Goal: Find contact information: Find contact information

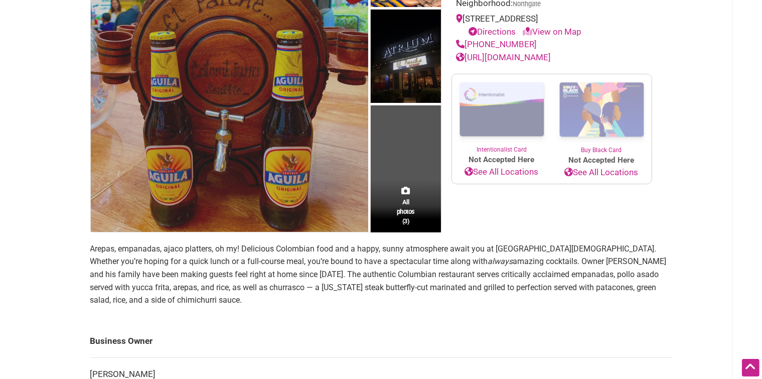
scroll to position [251, 0]
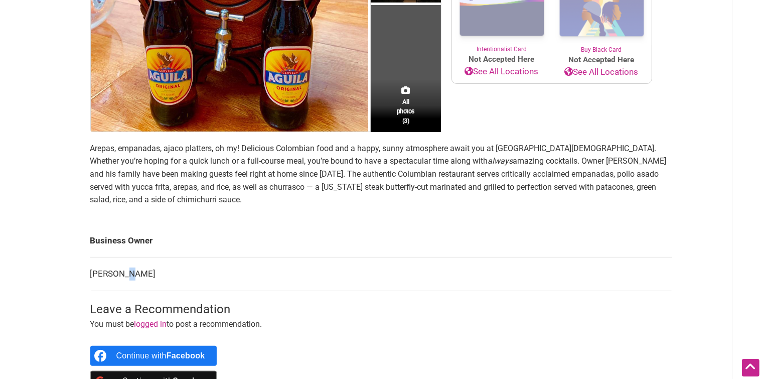
click at [127, 270] on td "Mario Medina" at bounding box center [381, 274] width 582 height 34
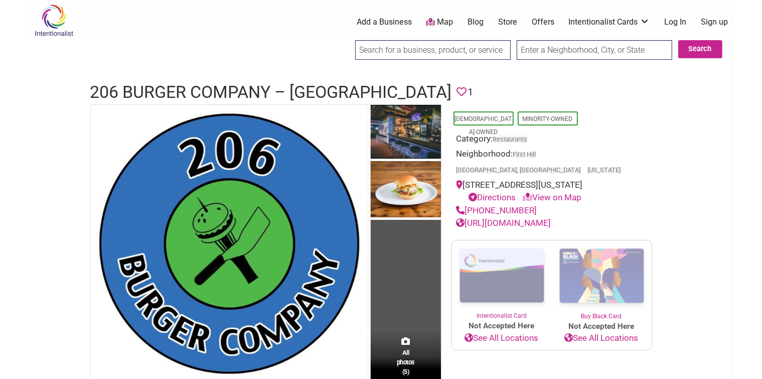
scroll to position [100, 0]
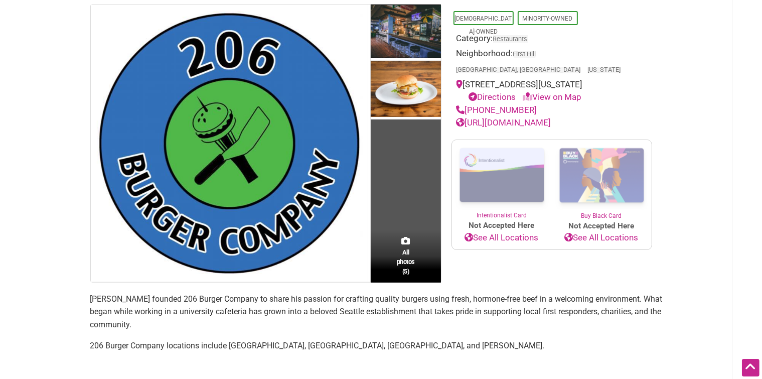
click at [517, 117] on link "https://206burgercompany.com/" at bounding box center [503, 122] width 95 height 10
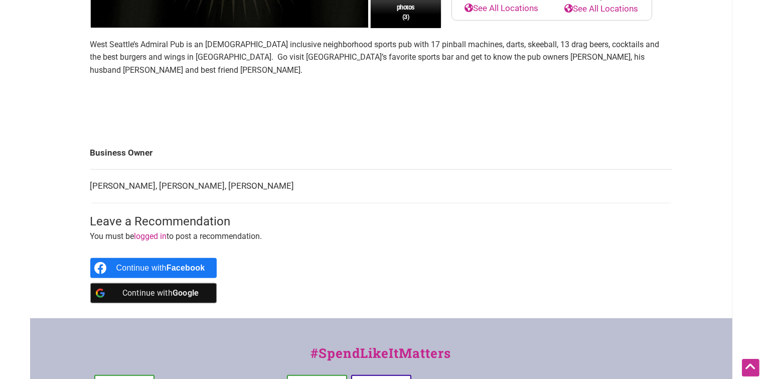
scroll to position [351, 0]
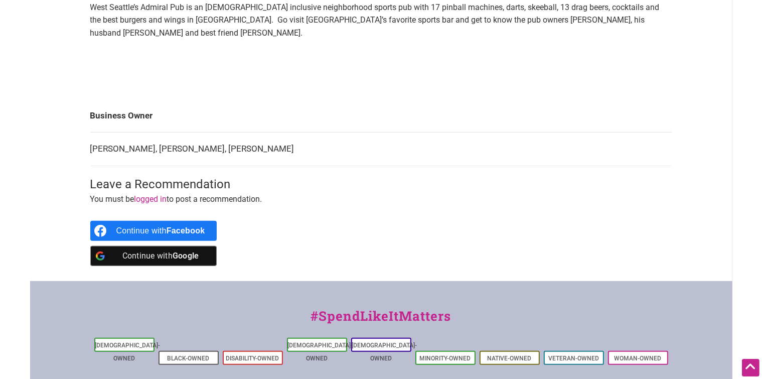
click at [96, 151] on td "Alex Garcia, Billy Conwell, Michael Tomber" at bounding box center [381, 149] width 582 height 34
copy td "Alex"
drag, startPoint x: 130, startPoint y: 150, endPoint x: 80, endPoint y: 149, distance: 50.2
click at [80, 149] on div "All photos (3) Latino-Owned LGBTQ-Owned Category: Bars Neighborhood: West Seatt…" at bounding box center [381, 17] width 602 height 528
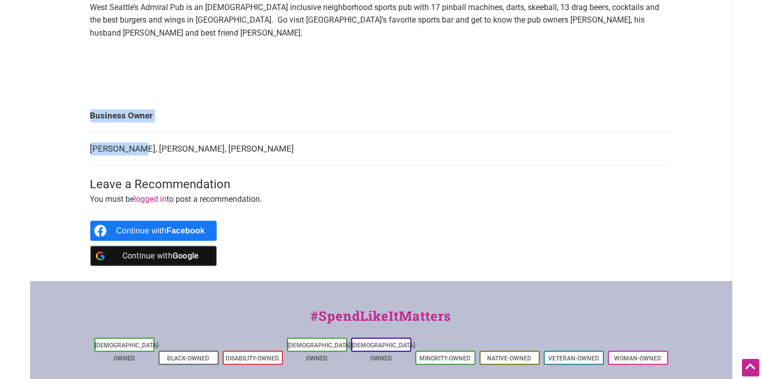
click at [81, 156] on div "All photos (3) Latino-Owned LGBTQ-Owned Category: Bars Neighborhood: West Seatt…" at bounding box center [381, 17] width 602 height 528
click at [96, 151] on td "Alex Garcia, Billy Conwell, Michael Tomber" at bounding box center [381, 149] width 582 height 34
copy td "Alex Garcia"
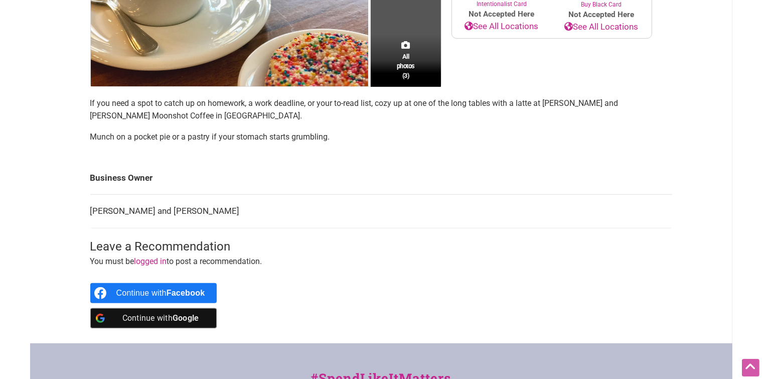
scroll to position [301, 0]
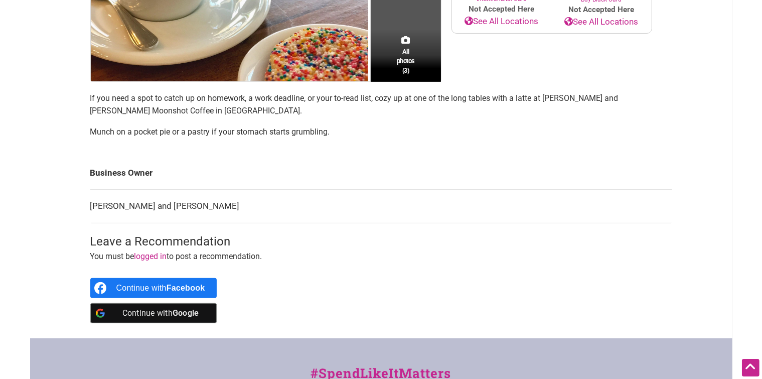
click at [94, 207] on td "[PERSON_NAME] and [PERSON_NAME]" at bounding box center [381, 207] width 582 height 34
click at [94, 206] on td "[PERSON_NAME] and [PERSON_NAME]" at bounding box center [381, 207] width 582 height 34
copy td "[PERSON_NAME]"
click at [149, 204] on td "[PERSON_NAME] and [PERSON_NAME]" at bounding box center [381, 207] width 582 height 34
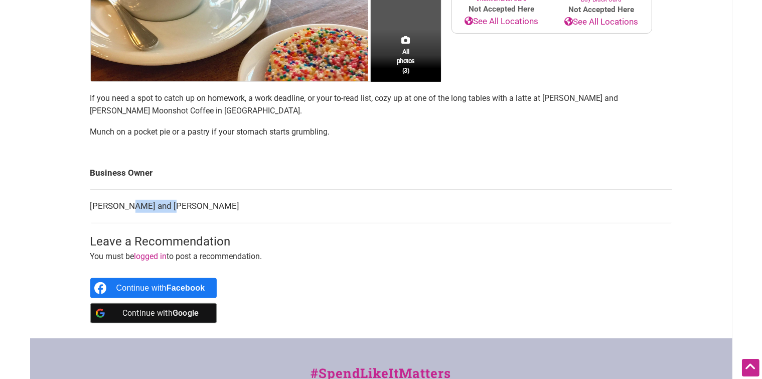
copy td "[PERSON_NAME]"
click at [169, 207] on td "[PERSON_NAME] and [PERSON_NAME]" at bounding box center [381, 207] width 582 height 34
copy td "[PERSON_NAME]"
click at [144, 208] on td "[PERSON_NAME] and [PERSON_NAME]" at bounding box center [381, 207] width 582 height 34
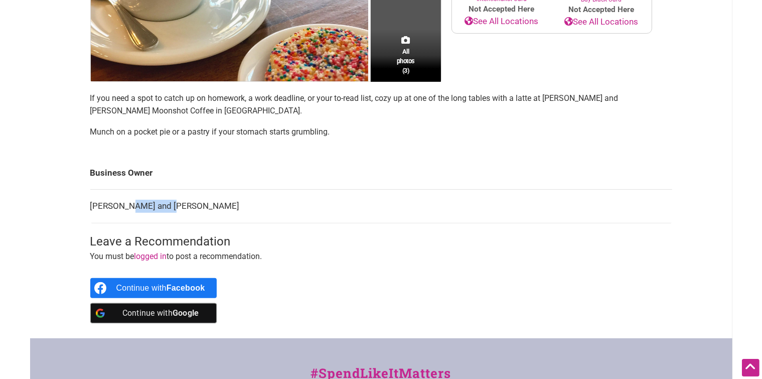
click at [144, 208] on td "[PERSON_NAME] and [PERSON_NAME]" at bounding box center [381, 207] width 582 height 34
click at [96, 204] on td "Matt and Catherine Wendland" at bounding box center [381, 207] width 582 height 34
copy td "Matt"
click at [177, 202] on td "Matt and Catherine Wendland" at bounding box center [381, 207] width 582 height 34
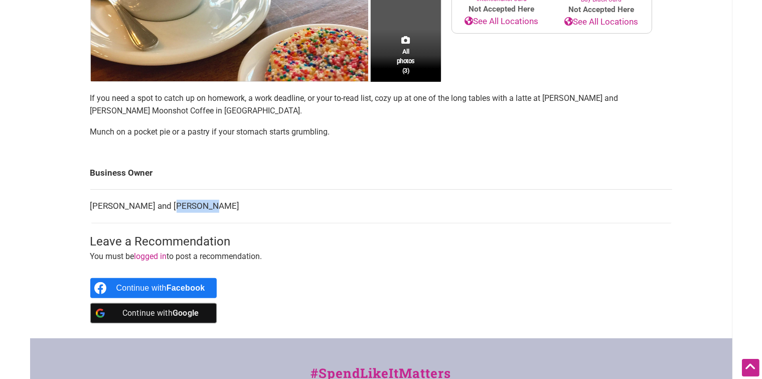
click at [177, 202] on td "Matt and Catherine Wendland" at bounding box center [381, 207] width 582 height 34
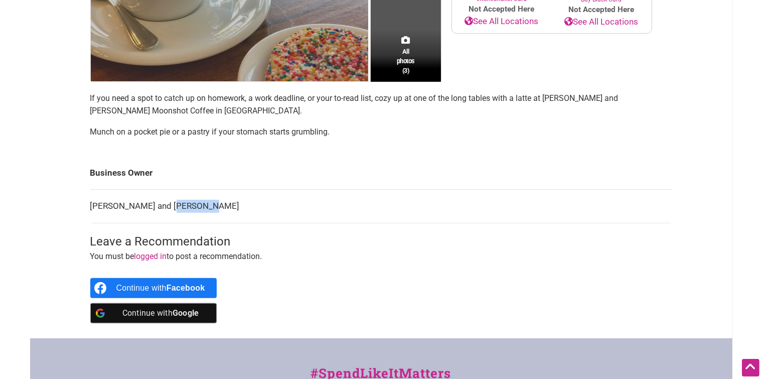
copy td "Wendland"
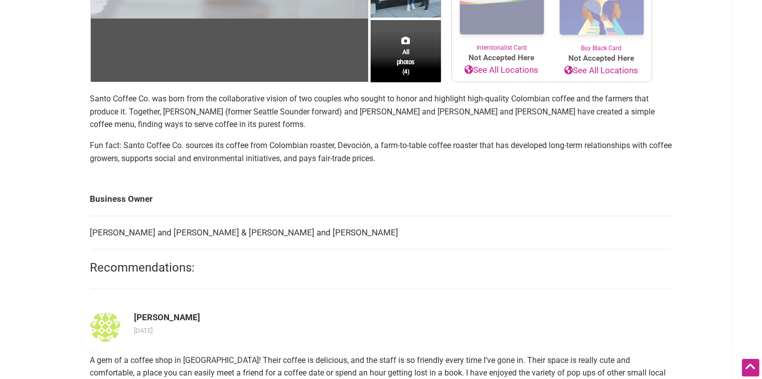
scroll to position [301, 0]
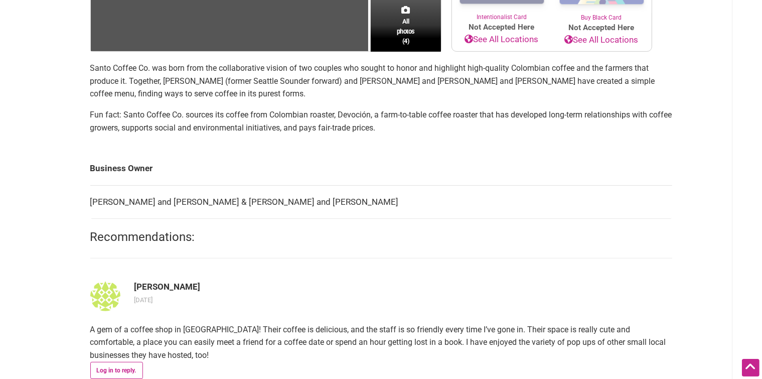
click at [94, 198] on td "[PERSON_NAME] and [PERSON_NAME] & [PERSON_NAME] and [PERSON_NAME]" at bounding box center [381, 202] width 582 height 34
copy td "[PERSON_NAME]"
click at [165, 201] on td "[PERSON_NAME] and [PERSON_NAME] & [PERSON_NAME] and [PERSON_NAME]" at bounding box center [381, 202] width 582 height 34
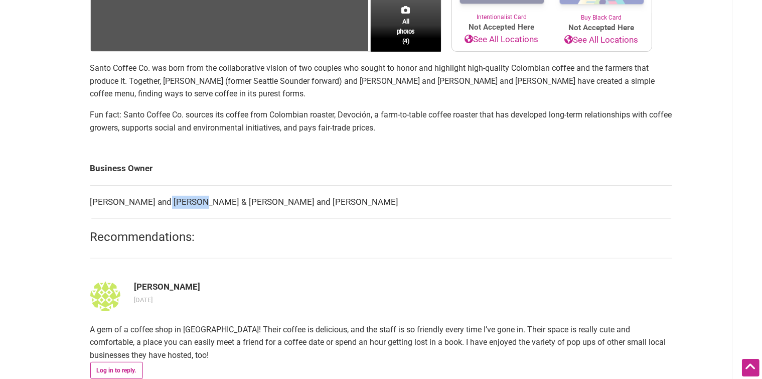
copy td "Montero"
click at [97, 196] on td "[PERSON_NAME] and [PERSON_NAME] & [PERSON_NAME] and [PERSON_NAME]" at bounding box center [381, 202] width 582 height 34
copy td "[PERSON_NAME]"
click at [173, 199] on td "[PERSON_NAME] and [PERSON_NAME] & [PERSON_NAME] and [PERSON_NAME]" at bounding box center [381, 202] width 582 height 34
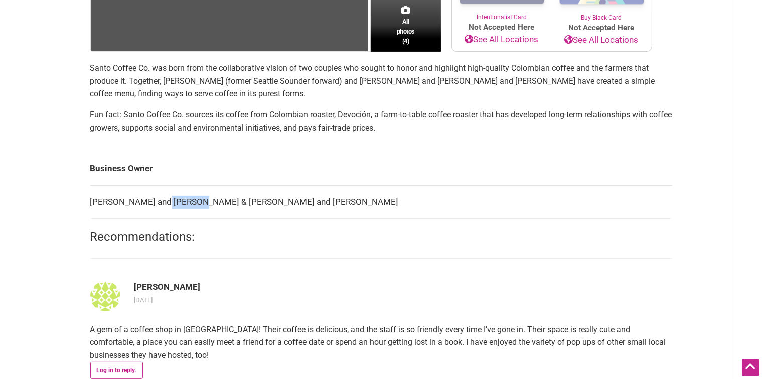
click at [173, 199] on td "[PERSON_NAME] and [PERSON_NAME] & [PERSON_NAME] and [PERSON_NAME]" at bounding box center [381, 202] width 582 height 34
copy td "Montero"
